Goal: Information Seeking & Learning: Learn about a topic

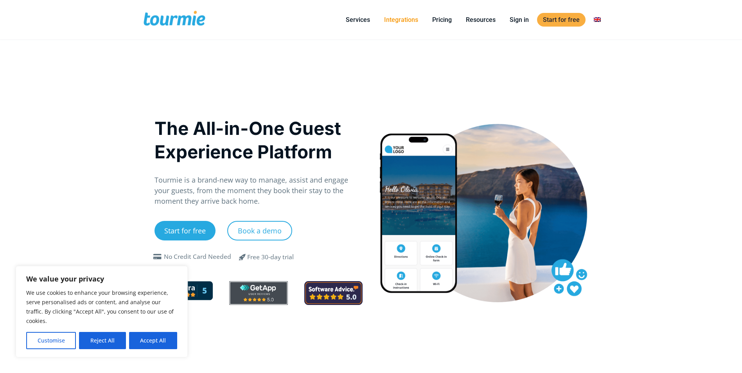
click at [400, 18] on link "Integrations" at bounding box center [401, 20] width 46 height 10
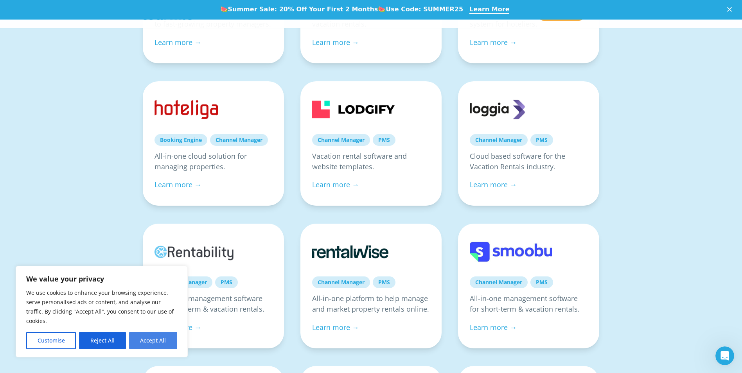
click at [159, 340] on button "Accept All" at bounding box center [153, 340] width 48 height 17
checkbox input "true"
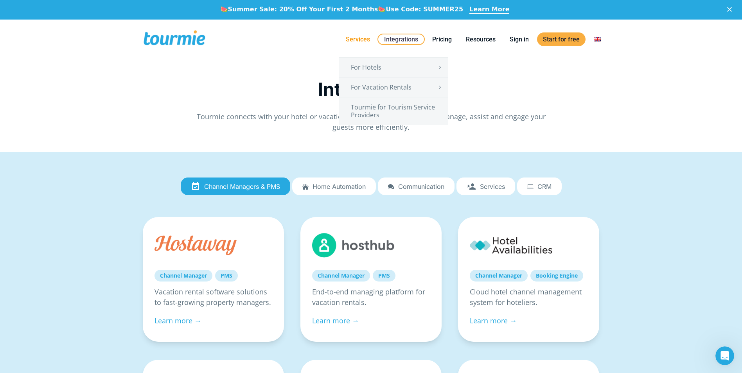
click at [354, 38] on link "Services" at bounding box center [358, 39] width 36 height 10
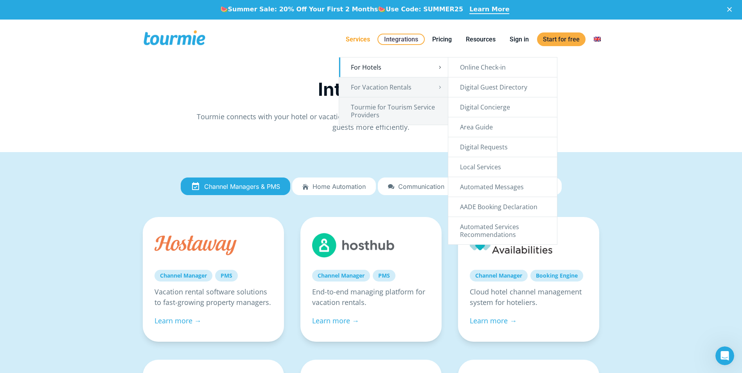
click at [367, 71] on link "For Hotels" at bounding box center [393, 67] width 109 height 20
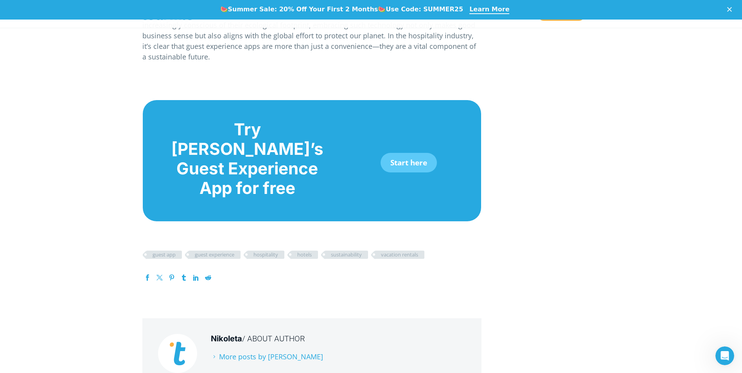
scroll to position [2407, 0]
